Goal: Task Accomplishment & Management: Manage account settings

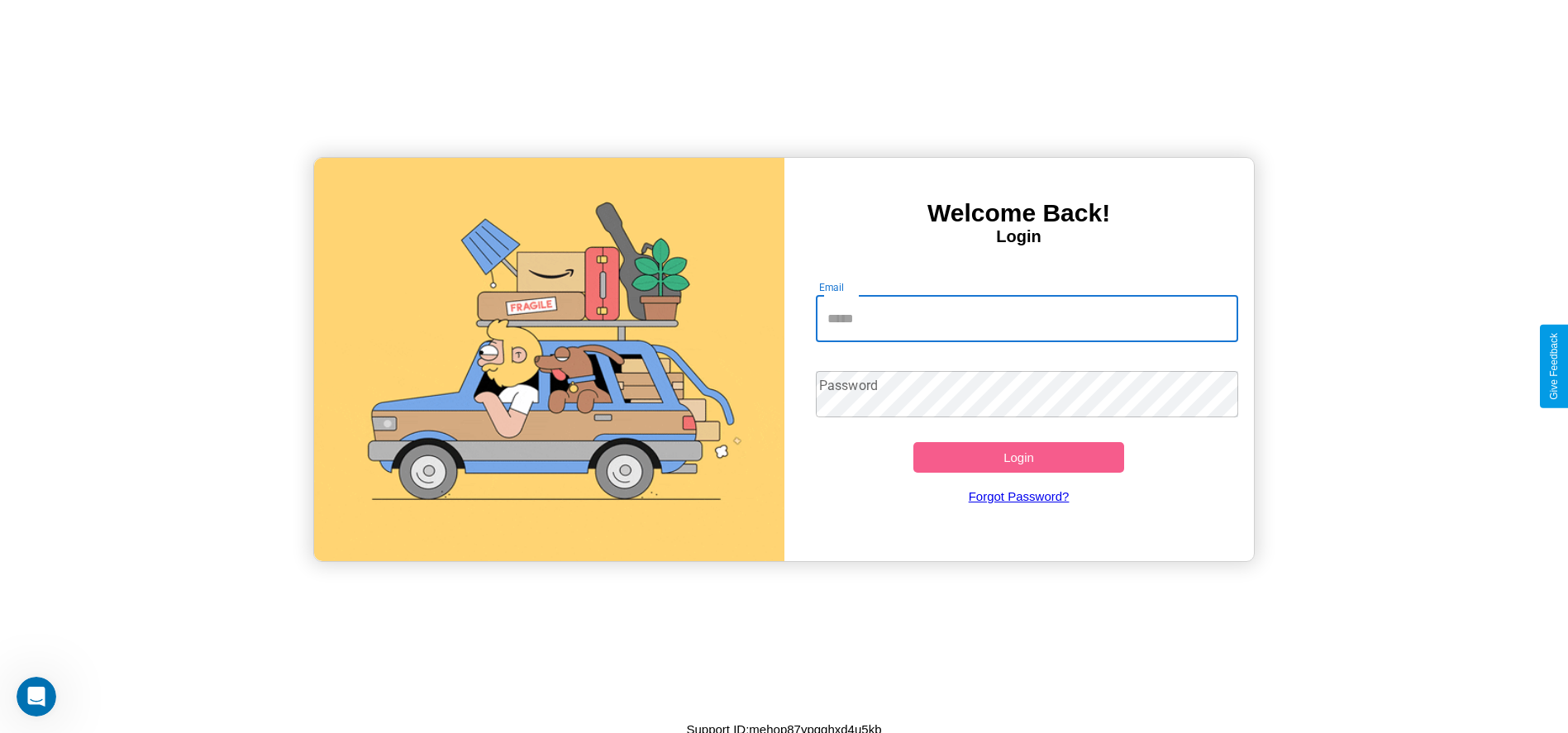
click at [1027, 319] on input "Email" at bounding box center [1027, 319] width 422 height 47
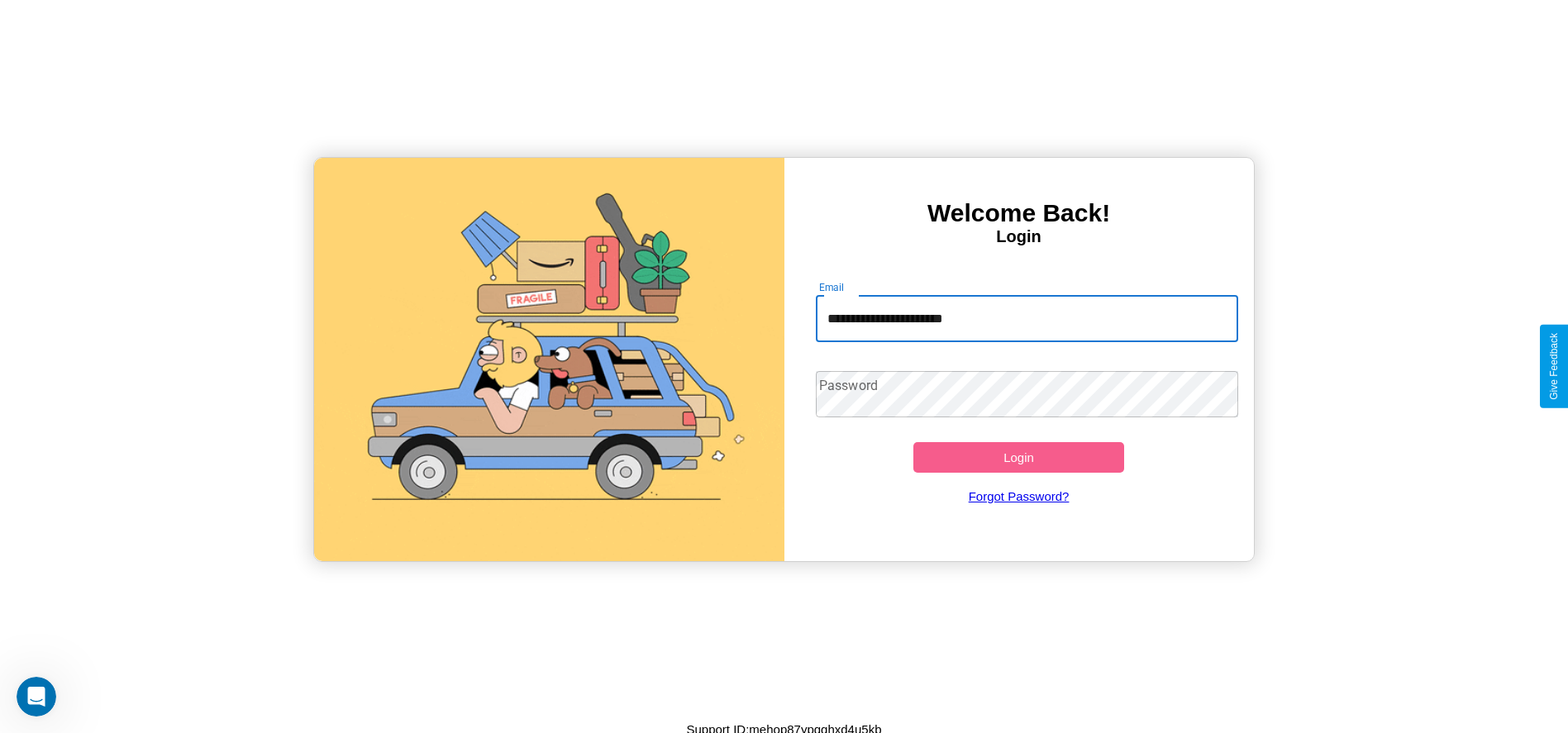
type input "**********"
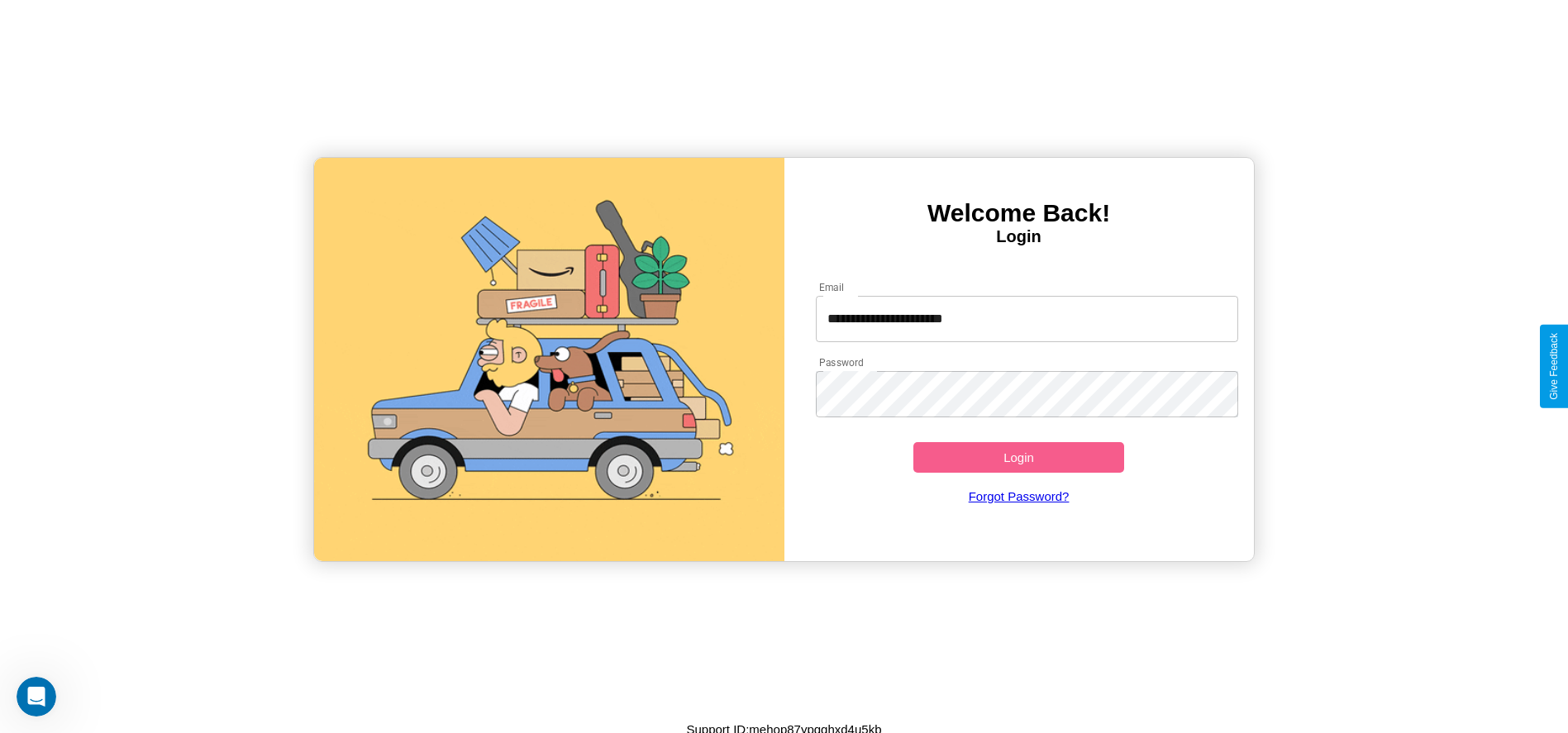
click at [1018, 457] on button "Login" at bounding box center [1018, 457] width 211 height 31
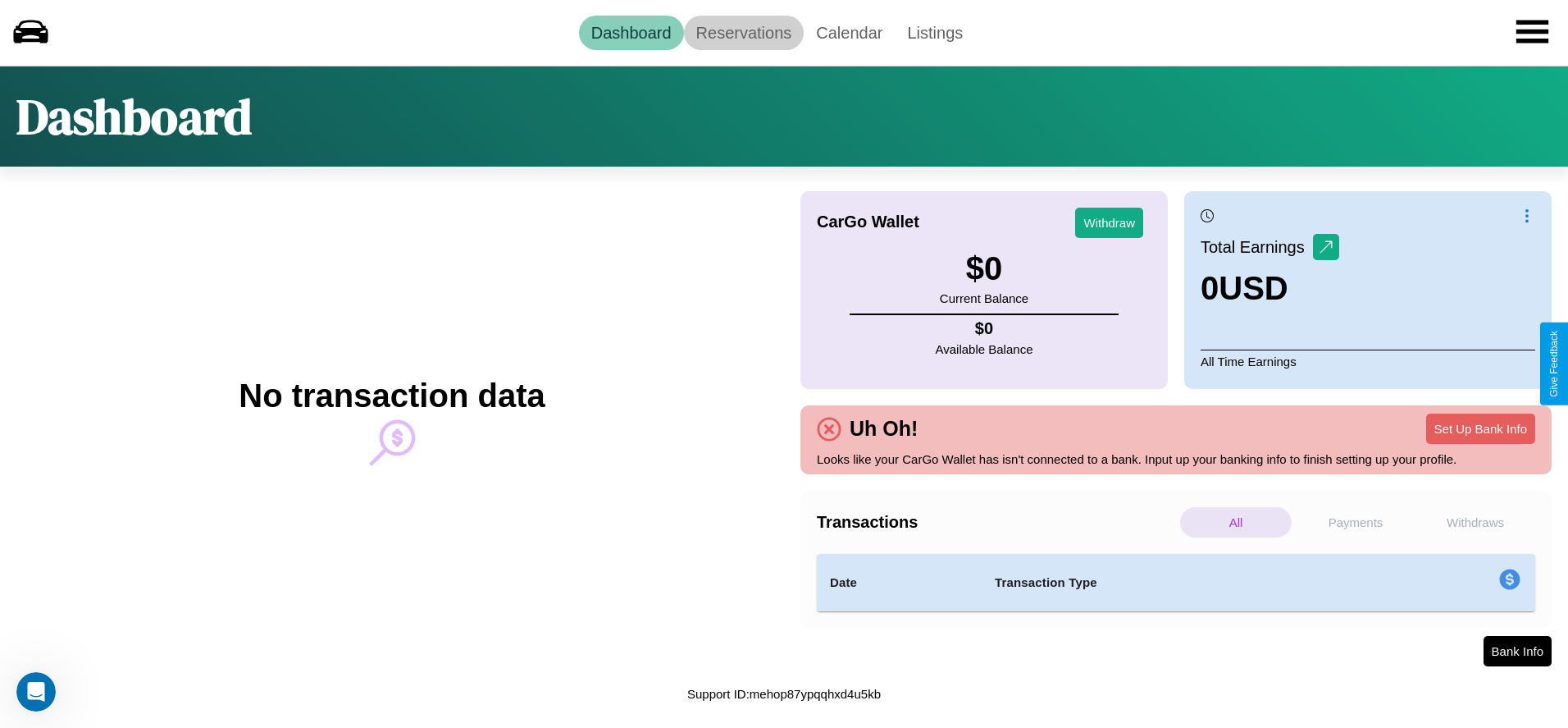
click at [743, 32] on link "Reservations" at bounding box center [744, 32] width 120 height 34
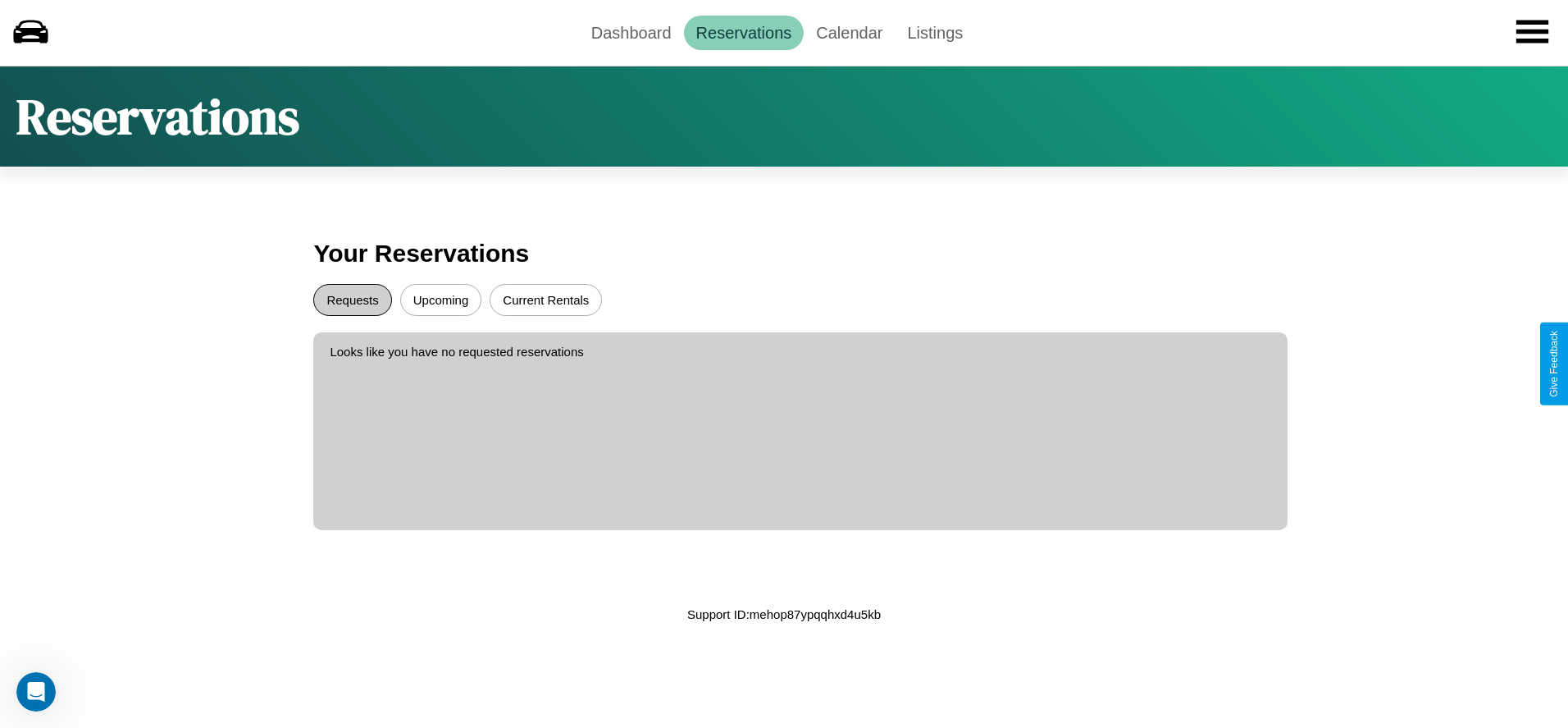
click at [352, 300] on button "Requests" at bounding box center [352, 300] width 78 height 32
click at [545, 300] on button "Current Rentals" at bounding box center [546, 300] width 113 height 32
click at [631, 32] on link "Dashboard" at bounding box center [631, 32] width 105 height 34
